Goal: Information Seeking & Learning: Learn about a topic

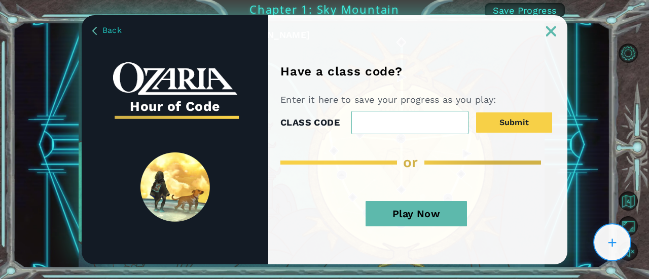
click at [551, 39] on div "Have a class code? Enter it here to save your progress as you play: CLASS CODE …" at bounding box center [417, 140] width 299 height 250
click at [463, 220] on button "Play Now" at bounding box center [416, 213] width 101 height 25
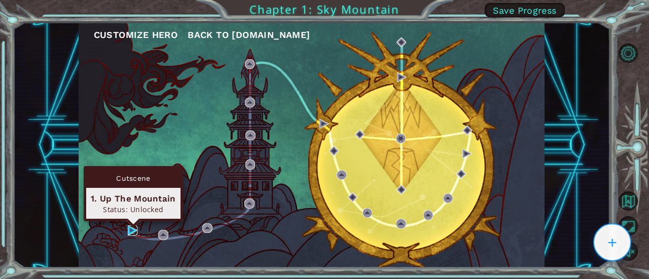
click at [131, 232] on img at bounding box center [133, 231] width 10 height 10
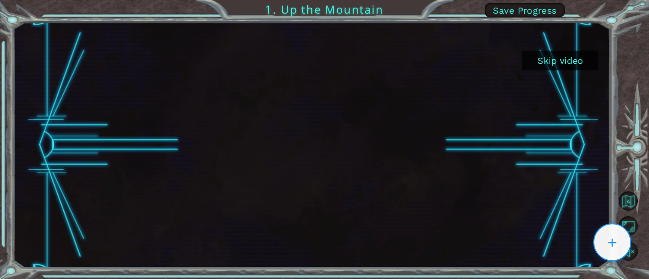
click at [521, 4] on button "Save Progress" at bounding box center [525, 10] width 80 height 14
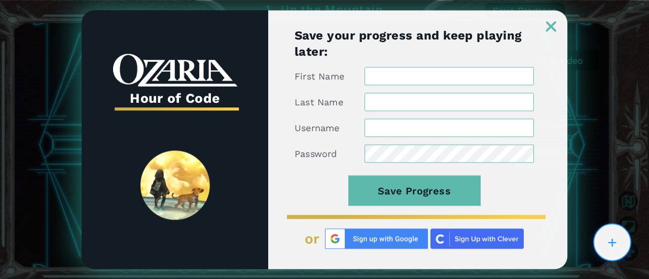
click at [553, 30] on img at bounding box center [551, 26] width 10 height 10
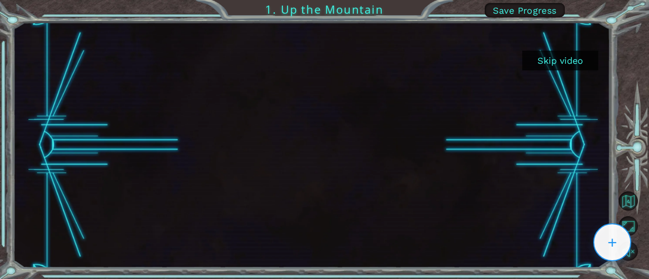
click at [551, 68] on button "Skip video" at bounding box center [560, 61] width 76 height 20
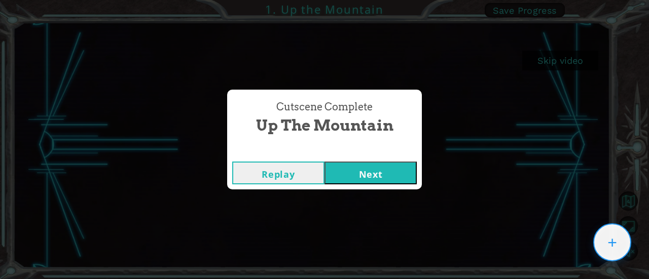
click at [343, 182] on button "Next" at bounding box center [371, 173] width 92 height 23
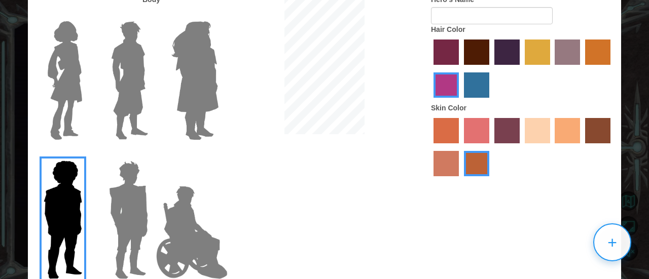
click at [554, 129] on div at bounding box center [522, 149] width 183 height 66
click at [567, 137] on label "tacao skin color" at bounding box center [567, 130] width 25 height 25
click at [552, 147] on input "tacao skin color" at bounding box center [552, 147] width 0 height 0
click at [127, 65] on img at bounding box center [129, 80] width 45 height 127
click at [152, 15] on input "Hero Lars" at bounding box center [152, 15] width 0 height 0
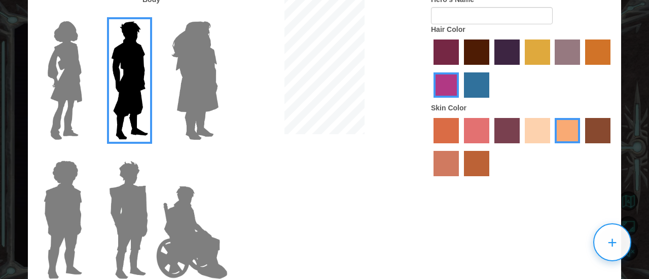
click at [542, 57] on label "tulip tree hair color" at bounding box center [537, 52] width 25 height 25
click at [521, 68] on input "tulip tree hair color" at bounding box center [521, 68] width 0 height 0
click at [504, 57] on label "hot purple hair color" at bounding box center [507, 52] width 25 height 25
click at [491, 68] on input "hot purple hair color" at bounding box center [491, 68] width 0 height 0
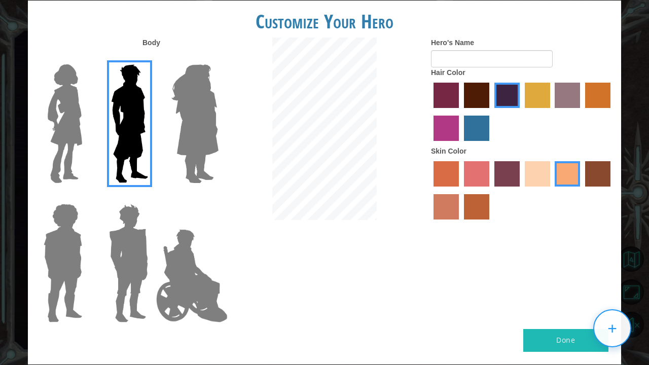
click at [534, 279] on button "Done" at bounding box center [565, 340] width 85 height 23
type input "O"
type input "Roman"
click at [545, 279] on button "Done" at bounding box center [565, 340] width 85 height 23
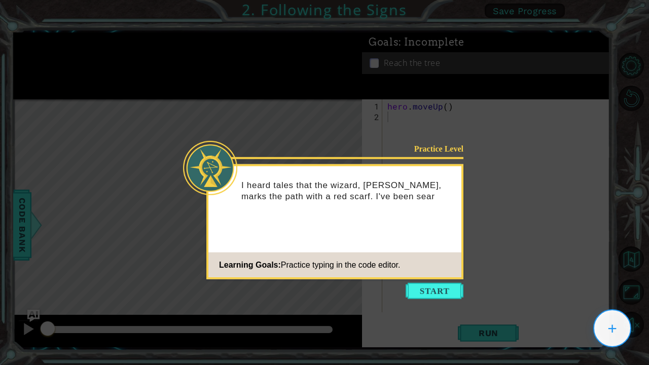
click at [337, 38] on icon at bounding box center [324, 182] width 649 height 365
